Goal: Task Accomplishment & Management: Complete application form

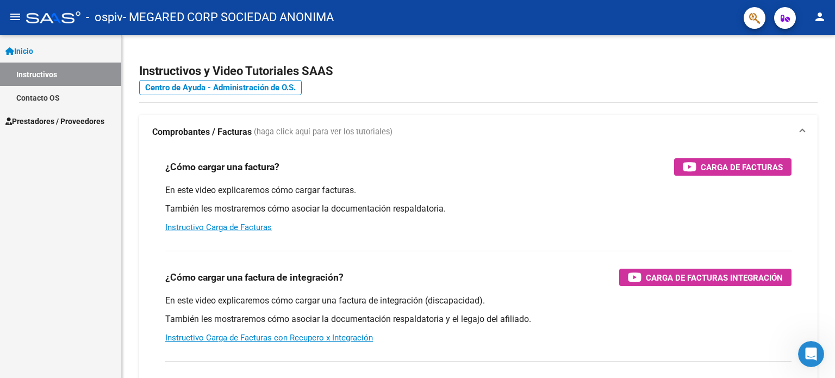
click at [7, 18] on button "menu" at bounding box center [15, 18] width 22 height 22
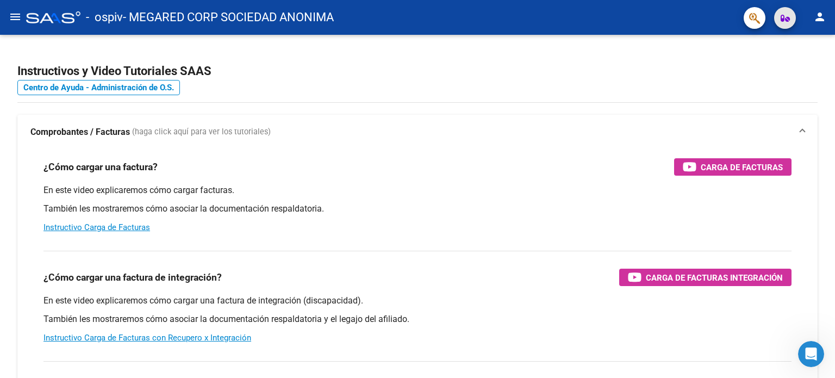
click at [784, 16] on icon "button" at bounding box center [784, 18] width 9 height 8
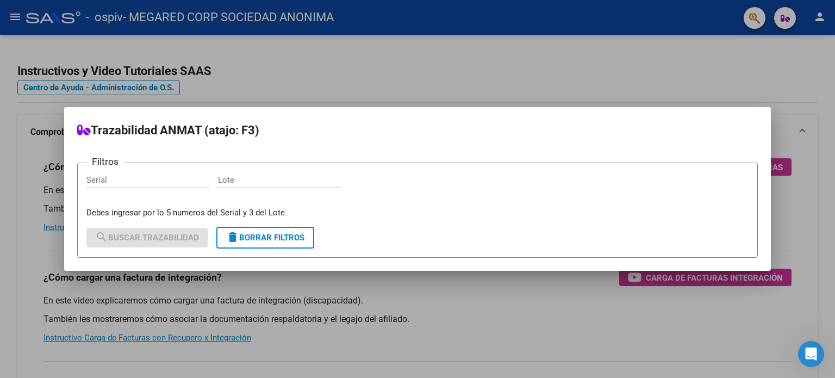
click at [724, 66] on div at bounding box center [417, 189] width 835 height 378
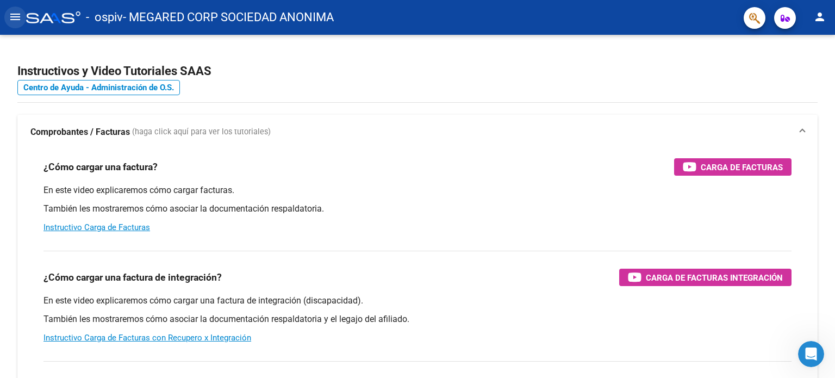
click at [20, 17] on mat-icon "menu" at bounding box center [15, 16] width 13 height 13
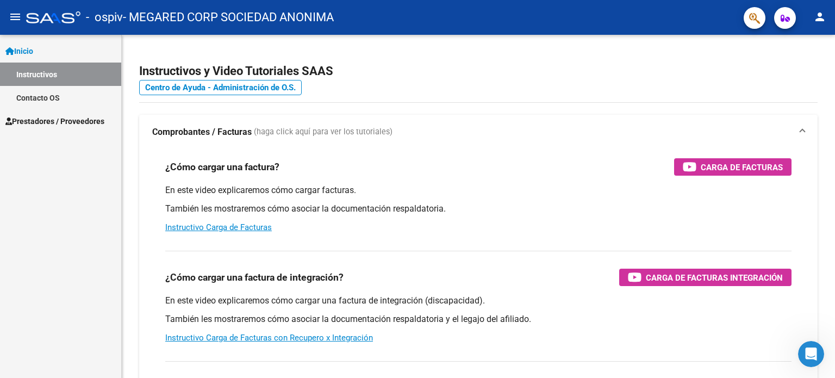
click at [39, 121] on span "Prestadores / Proveedores" at bounding box center [54, 121] width 99 height 12
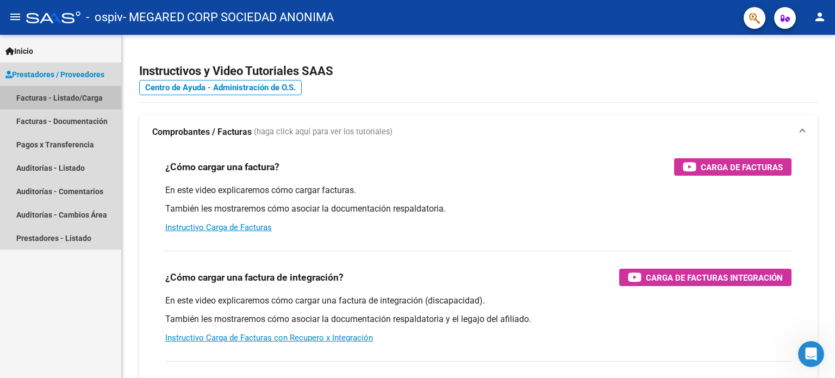
click at [46, 96] on link "Facturas - Listado/Carga" at bounding box center [60, 97] width 121 height 23
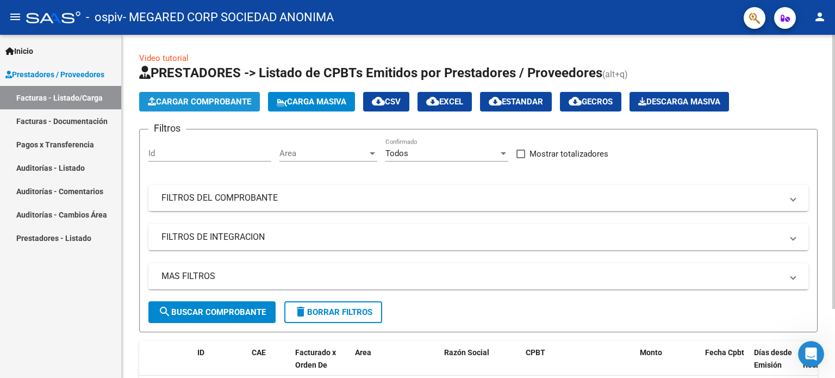
click at [202, 102] on span "Cargar Comprobante" at bounding box center [199, 102] width 103 height 10
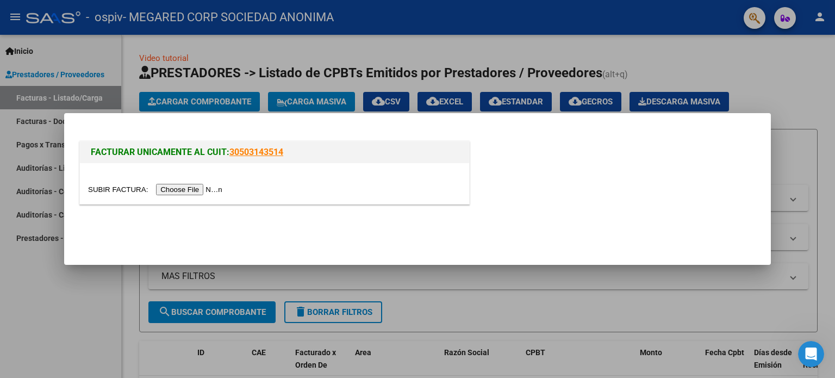
click at [834, 359] on div at bounding box center [417, 189] width 835 height 378
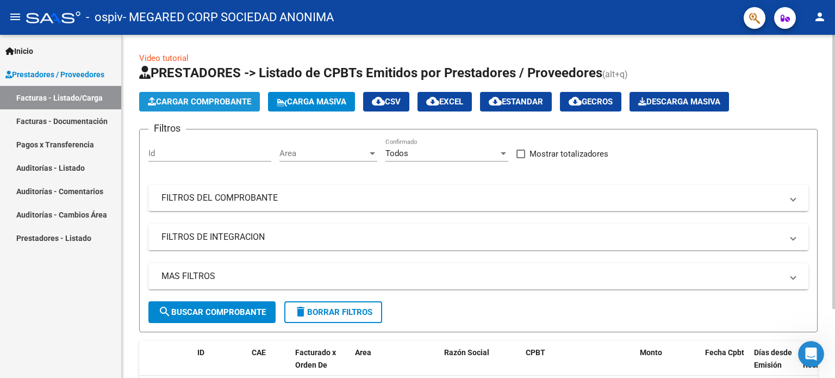
click at [195, 97] on span "Cargar Comprobante" at bounding box center [199, 102] width 103 height 10
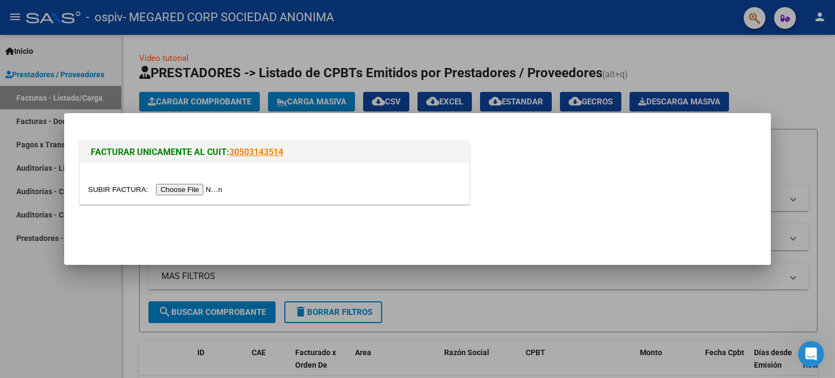
click at [189, 189] on input "file" at bounding box center [156, 189] width 137 height 11
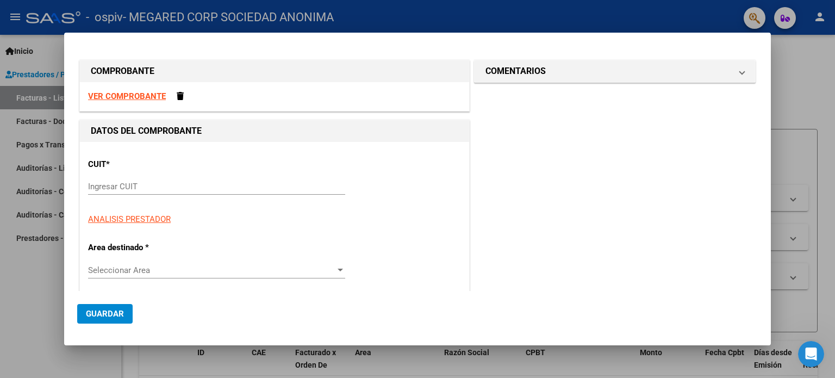
click at [221, 183] on input "Ingresar CUIT" at bounding box center [216, 187] width 257 height 10
paste input "30-70969641-2"
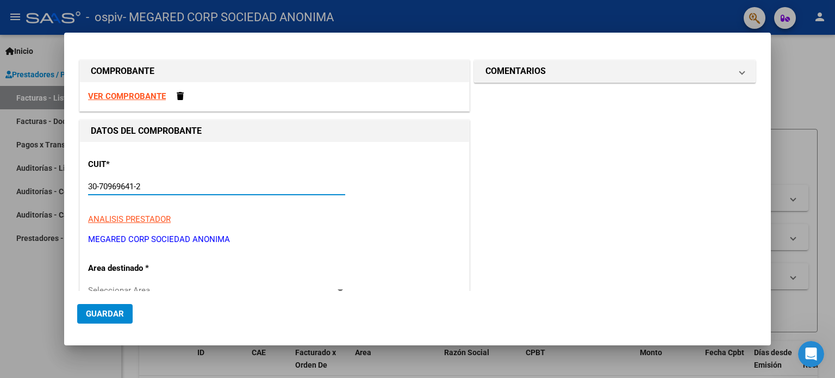
type input "30-70969641-2"
click at [135, 271] on p "Area destinado *" at bounding box center [144, 268] width 112 height 12
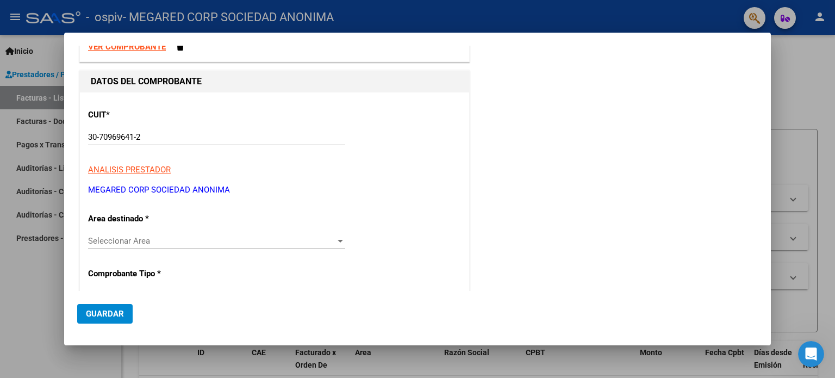
scroll to position [163, 0]
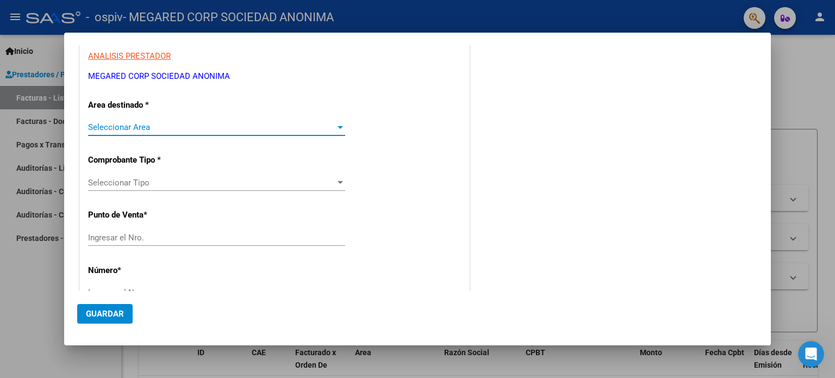
click at [159, 122] on span "Seleccionar Area" at bounding box center [211, 127] width 247 height 10
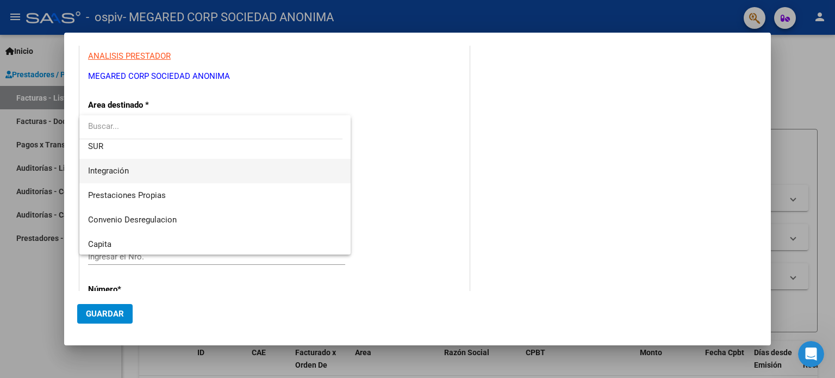
scroll to position [105, 0]
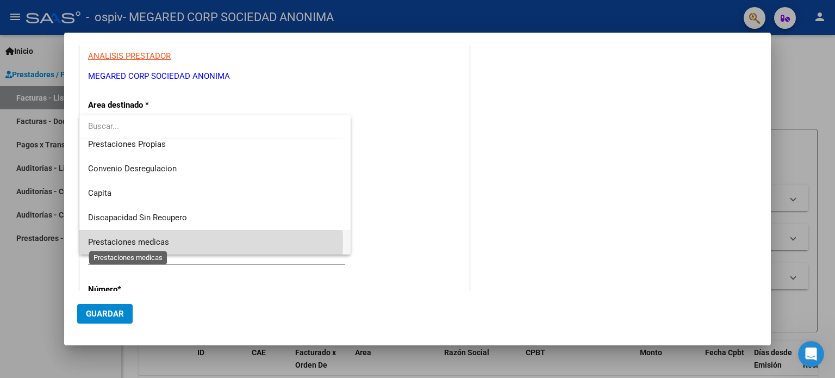
click at [160, 242] on span "Prestaciones medicas" at bounding box center [128, 242] width 81 height 10
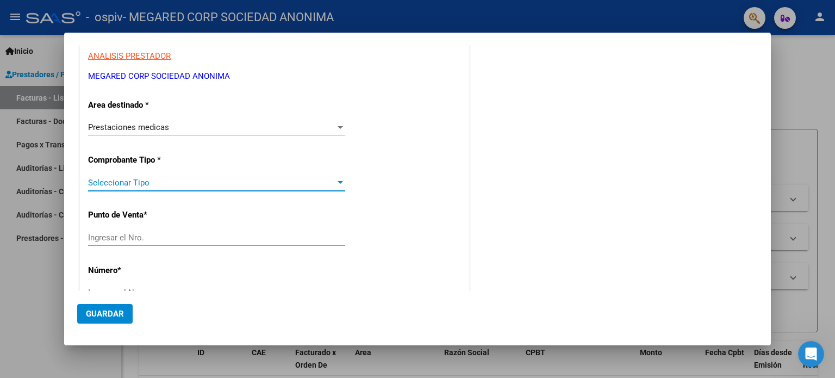
click at [282, 178] on span "Seleccionar Tipo" at bounding box center [211, 183] width 247 height 10
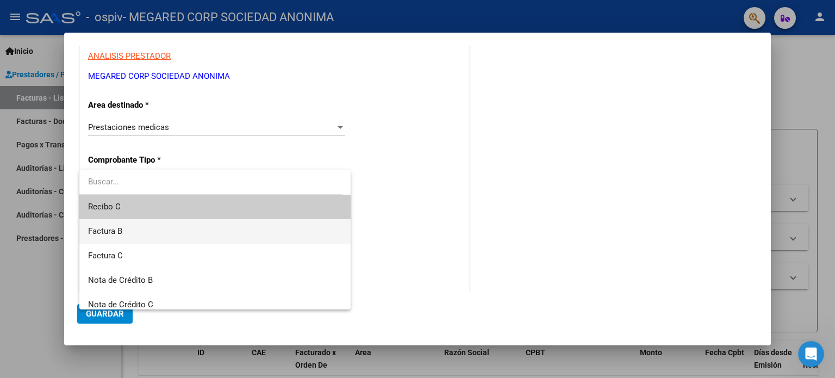
click at [244, 231] on span "Factura B" at bounding box center [215, 231] width 254 height 24
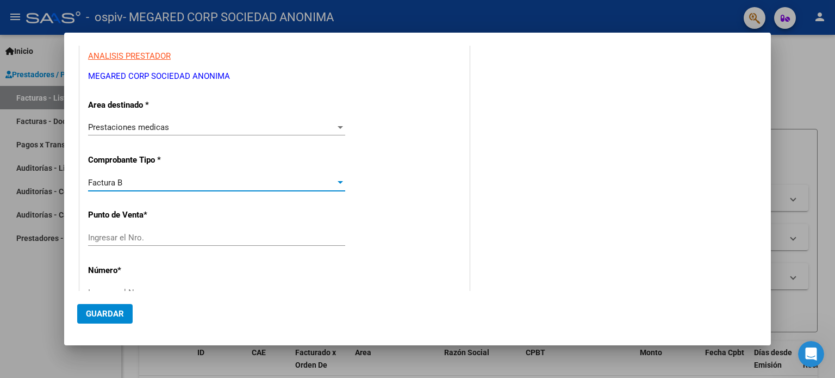
click at [159, 233] on input "Ingresar el Nro." at bounding box center [216, 238] width 257 height 10
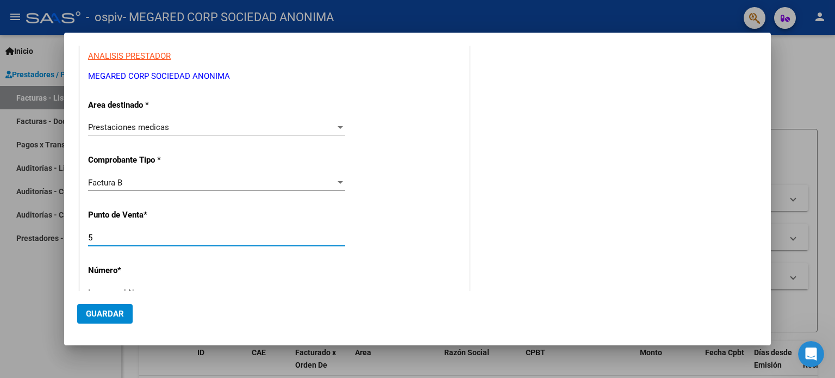
type input "5"
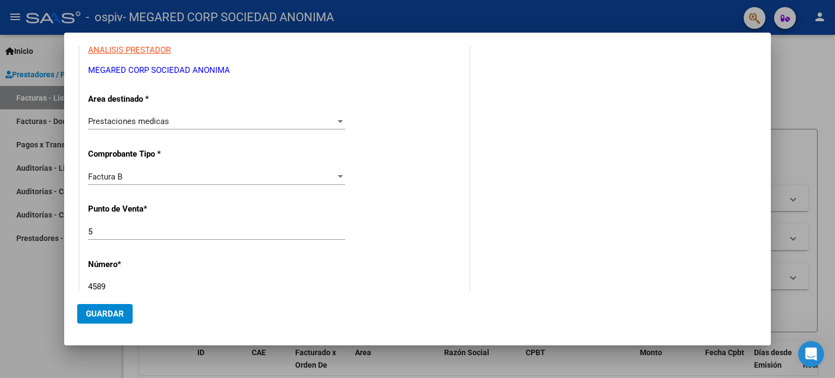
type input "4589"
drag, startPoint x: 109, startPoint y: 319, endPoint x: 117, endPoint y: 319, distance: 8.7
click at [114, 319] on button "Guardar" at bounding box center [104, 314] width 55 height 20
type input "$ 109.405,00"
type input "[DATE]"
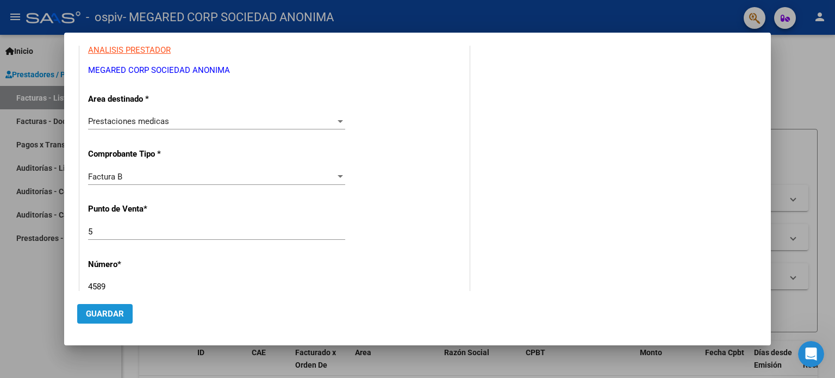
type input "75392977411826"
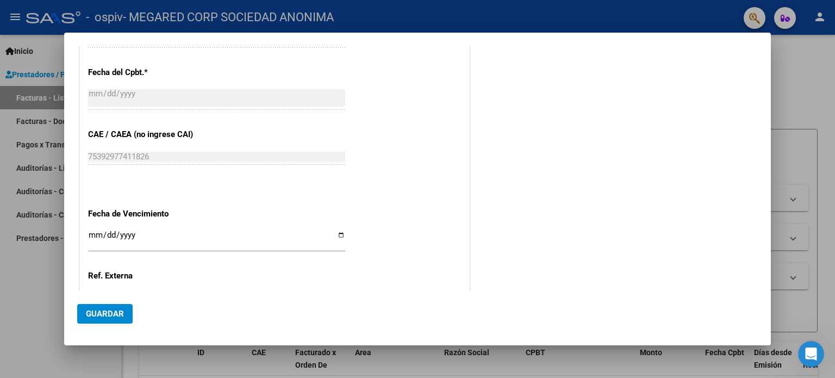
scroll to position [500, 0]
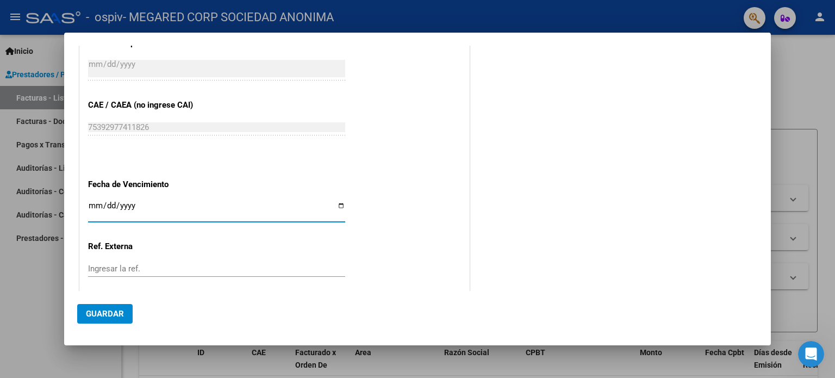
click at [335, 205] on input "Ingresar la fecha" at bounding box center [216, 209] width 257 height 17
type input "[DATE]"
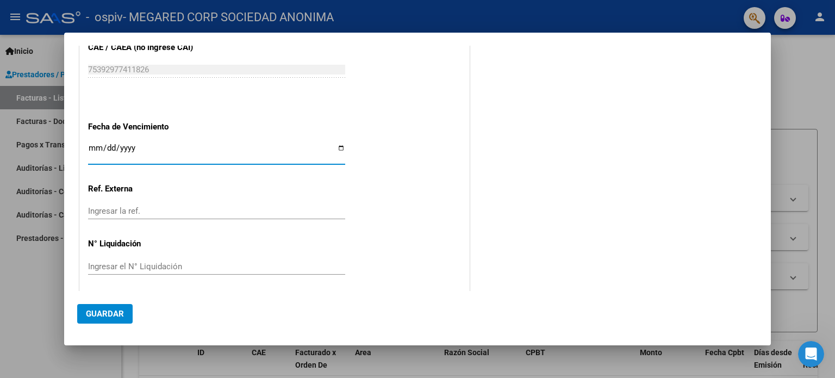
scroll to position [561, 0]
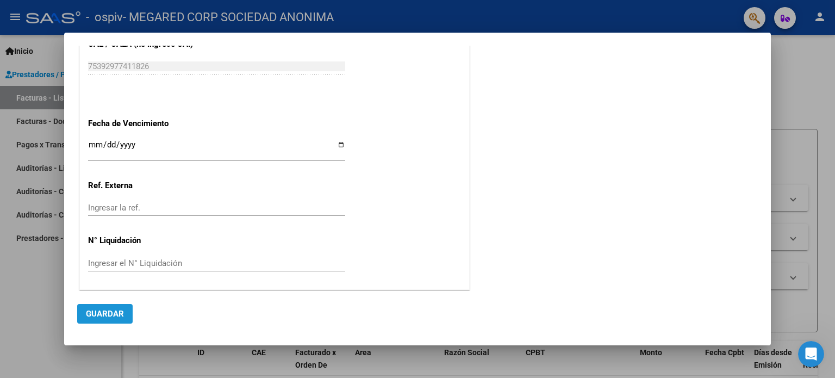
click at [105, 311] on span "Guardar" at bounding box center [105, 314] width 38 height 10
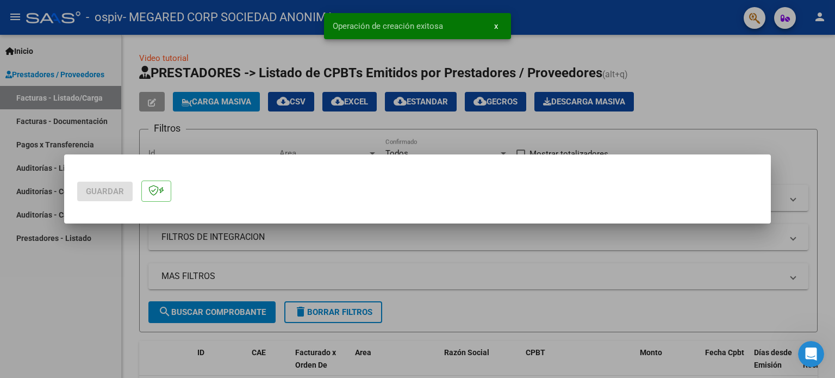
scroll to position [0, 0]
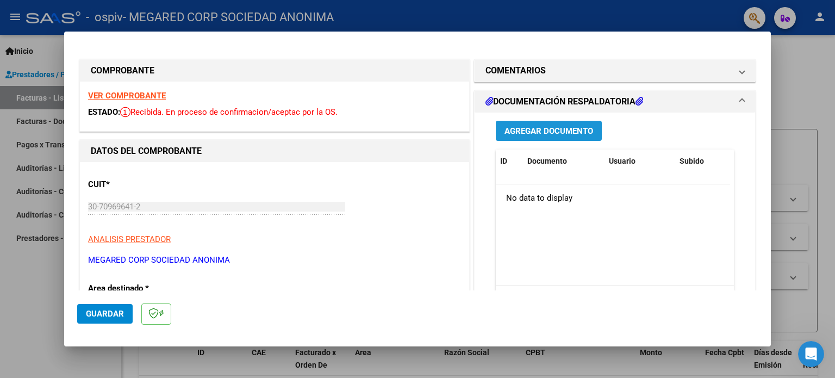
click at [546, 129] on span "Agregar Documento" at bounding box center [548, 131] width 89 height 10
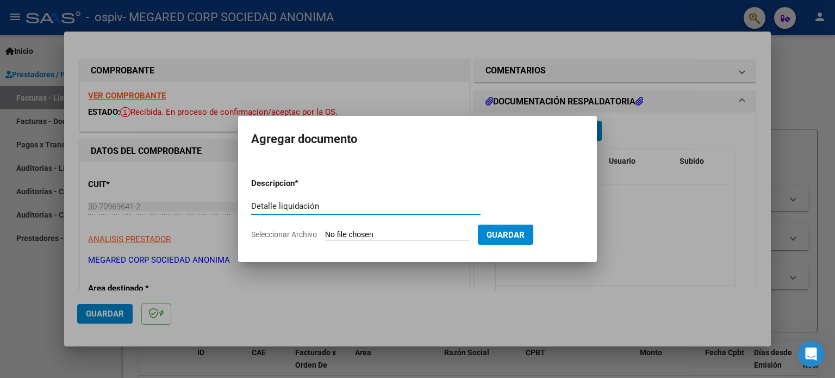
type input "Detalle liquidación"
click at [398, 230] on input "Seleccionar Archivo" at bounding box center [397, 235] width 144 height 10
type input "C:\fakepath\rendicion-14281.pdf"
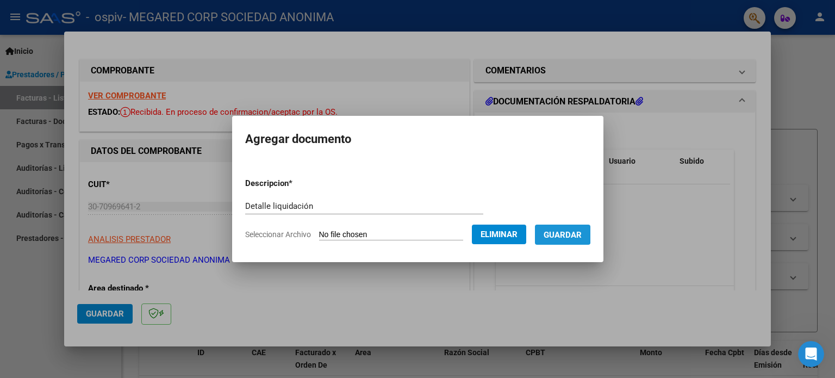
click at [572, 233] on span "Guardar" at bounding box center [562, 235] width 38 height 10
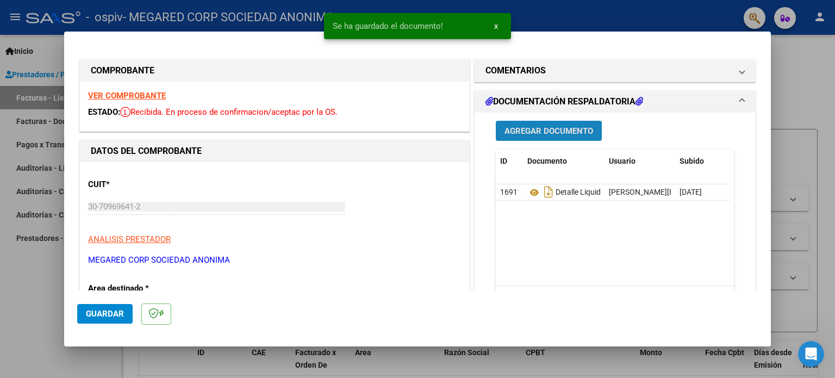
click at [530, 129] on span "Agregar Documento" at bounding box center [548, 131] width 89 height 10
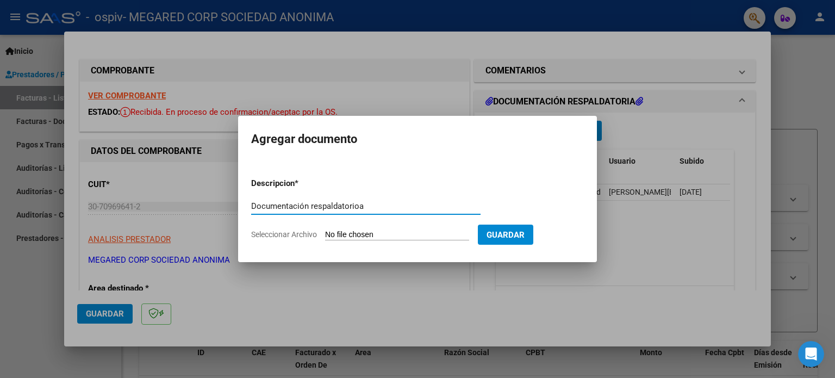
type input "Documentación respaldatorioa"
click at [435, 233] on input "Seleccionar Archivo" at bounding box center [397, 235] width 144 height 10
type input "C:\fakepath\[PHONE_NUMBER] - [PERSON_NAME].zip"
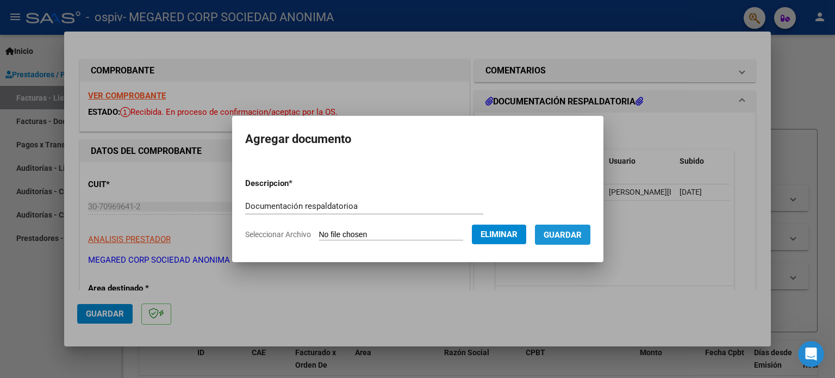
click at [575, 226] on button "Guardar" at bounding box center [562, 234] width 55 height 20
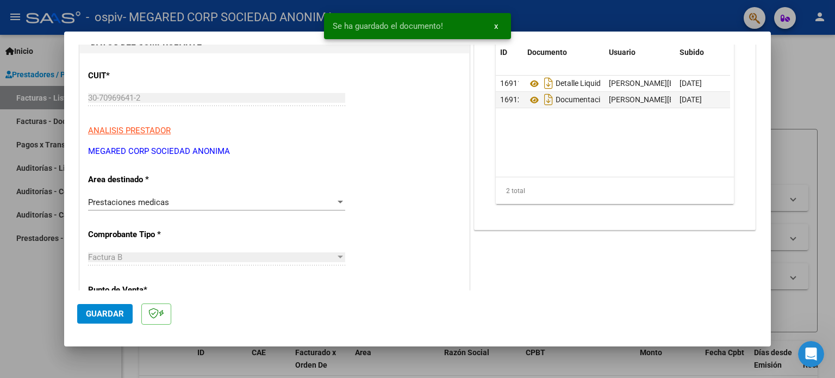
scroll to position [326, 0]
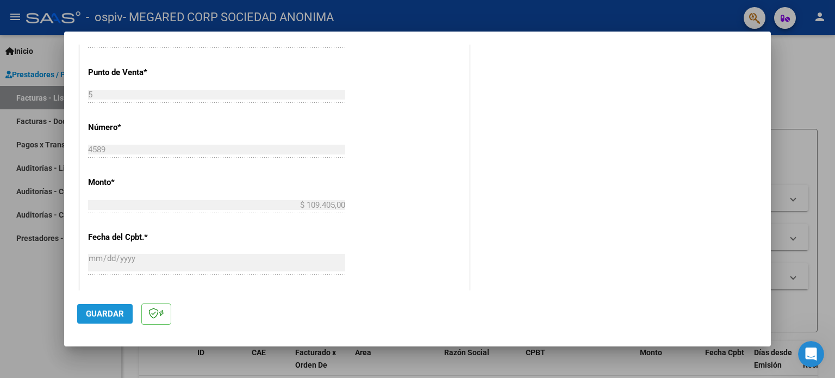
click at [109, 311] on span "Guardar" at bounding box center [105, 314] width 38 height 10
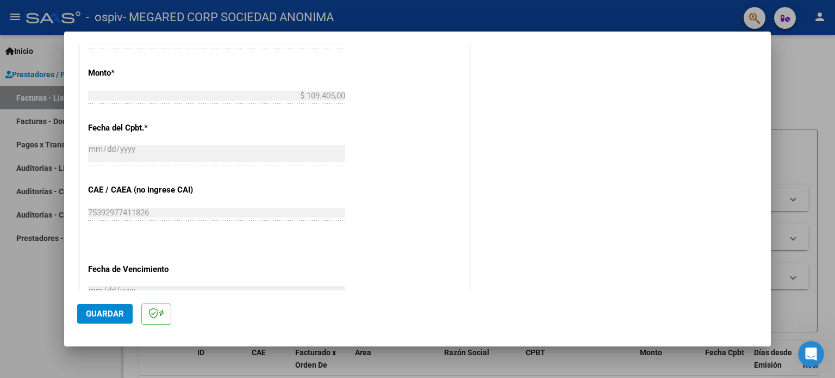
scroll to position [582, 0]
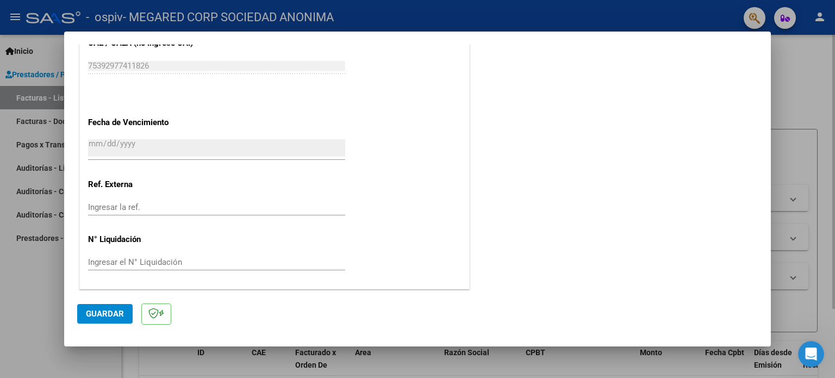
drag, startPoint x: 785, startPoint y: 58, endPoint x: 792, endPoint y: 60, distance: 7.6
click at [786, 58] on div at bounding box center [417, 189] width 835 height 378
type input "$ 0,00"
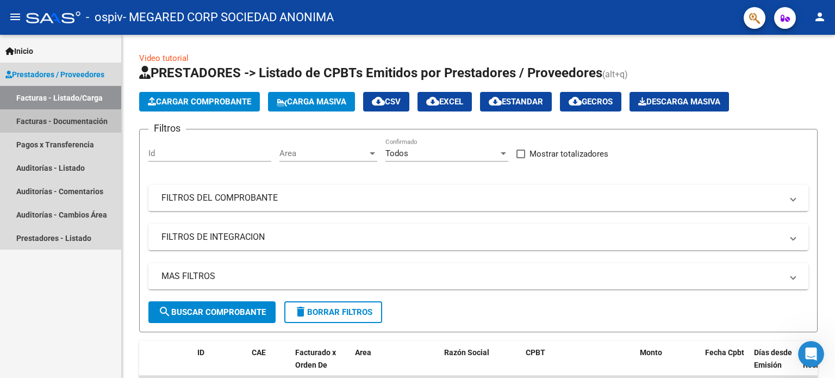
click at [53, 122] on link "Facturas - Documentación" at bounding box center [60, 120] width 121 height 23
